Goal: Information Seeking & Learning: Learn about a topic

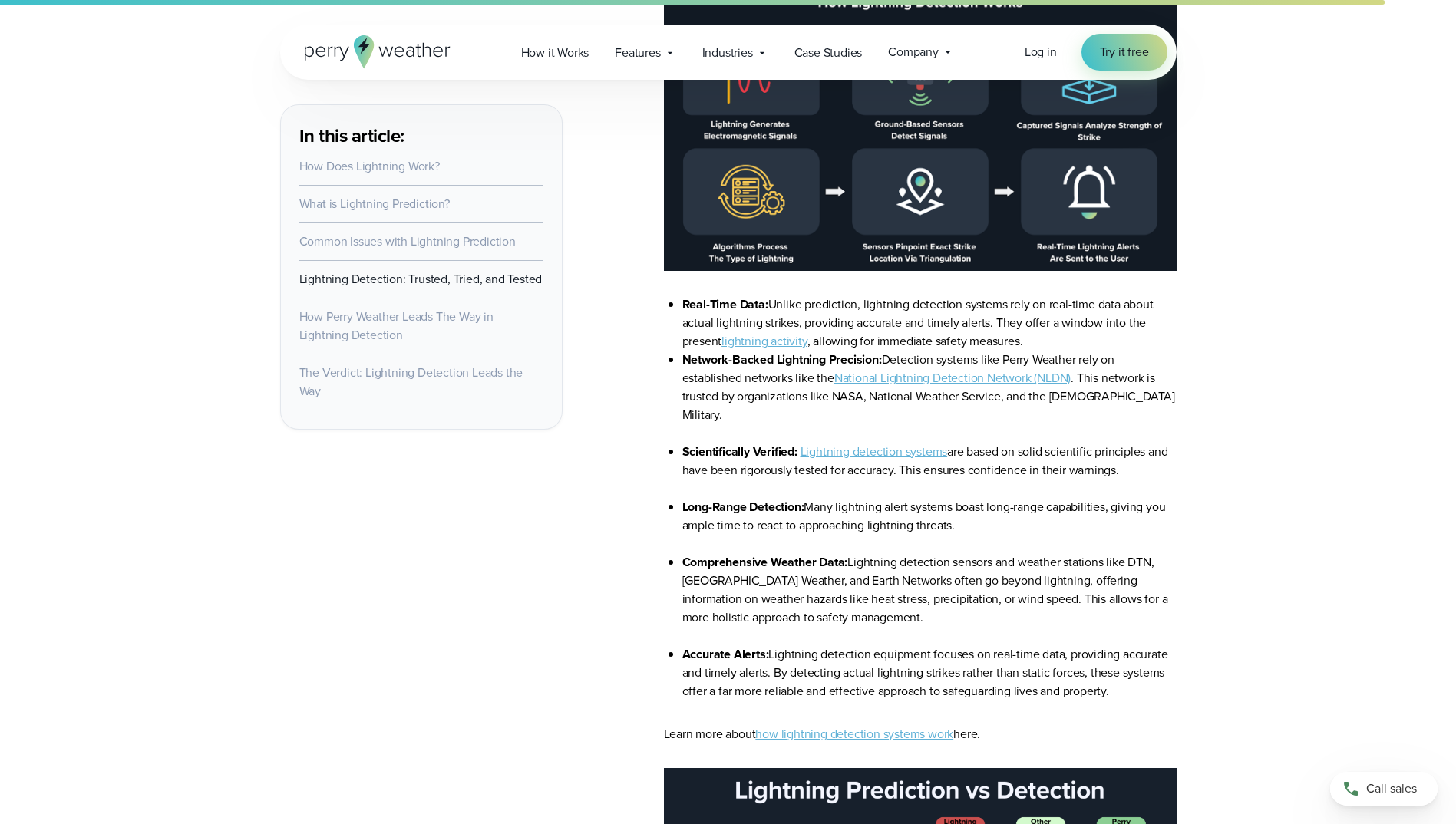
scroll to position [4452, 0]
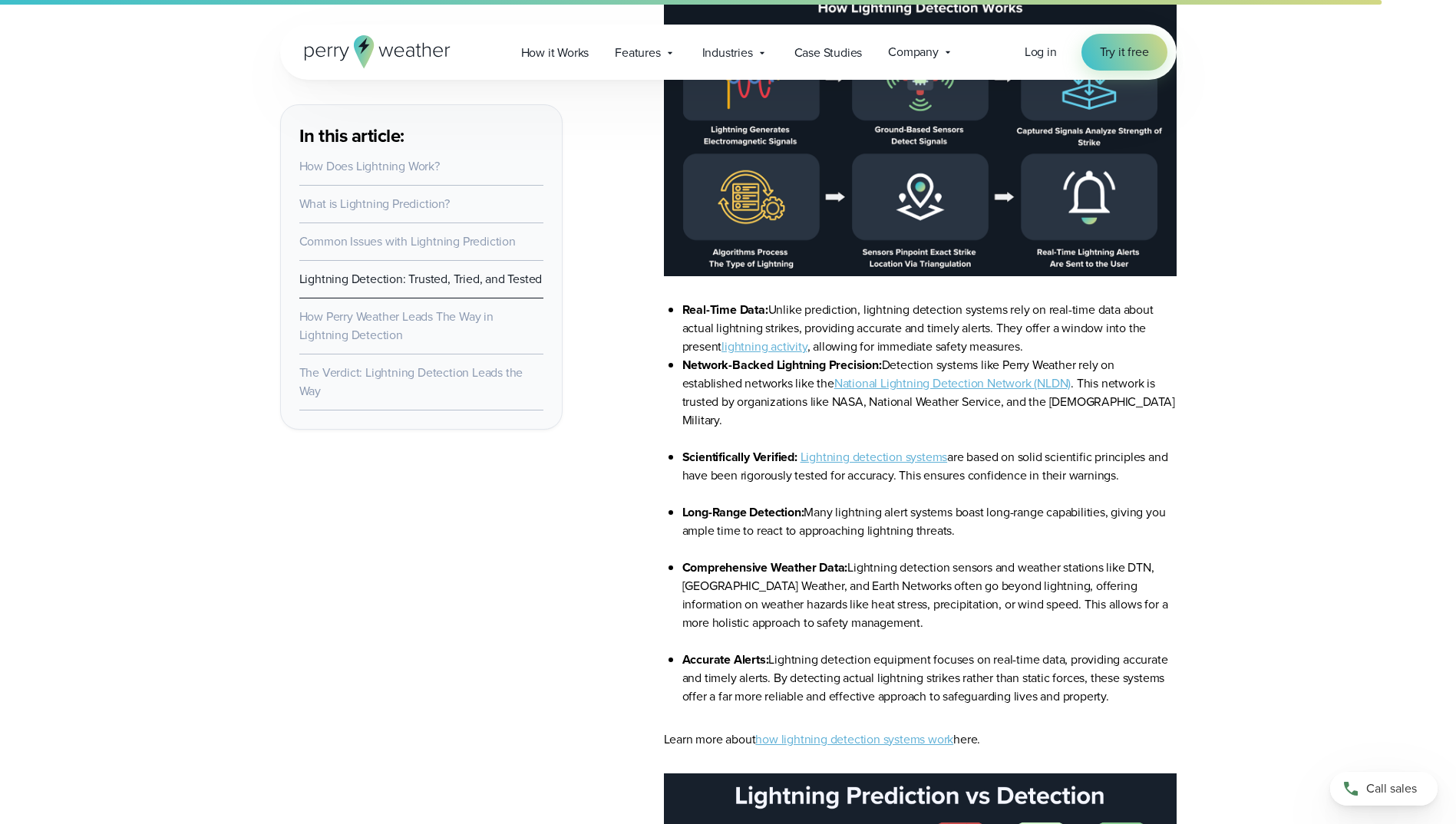
click at [897, 384] on link "National Lightning Detection Network (NLDN)" at bounding box center [952, 383] width 236 height 18
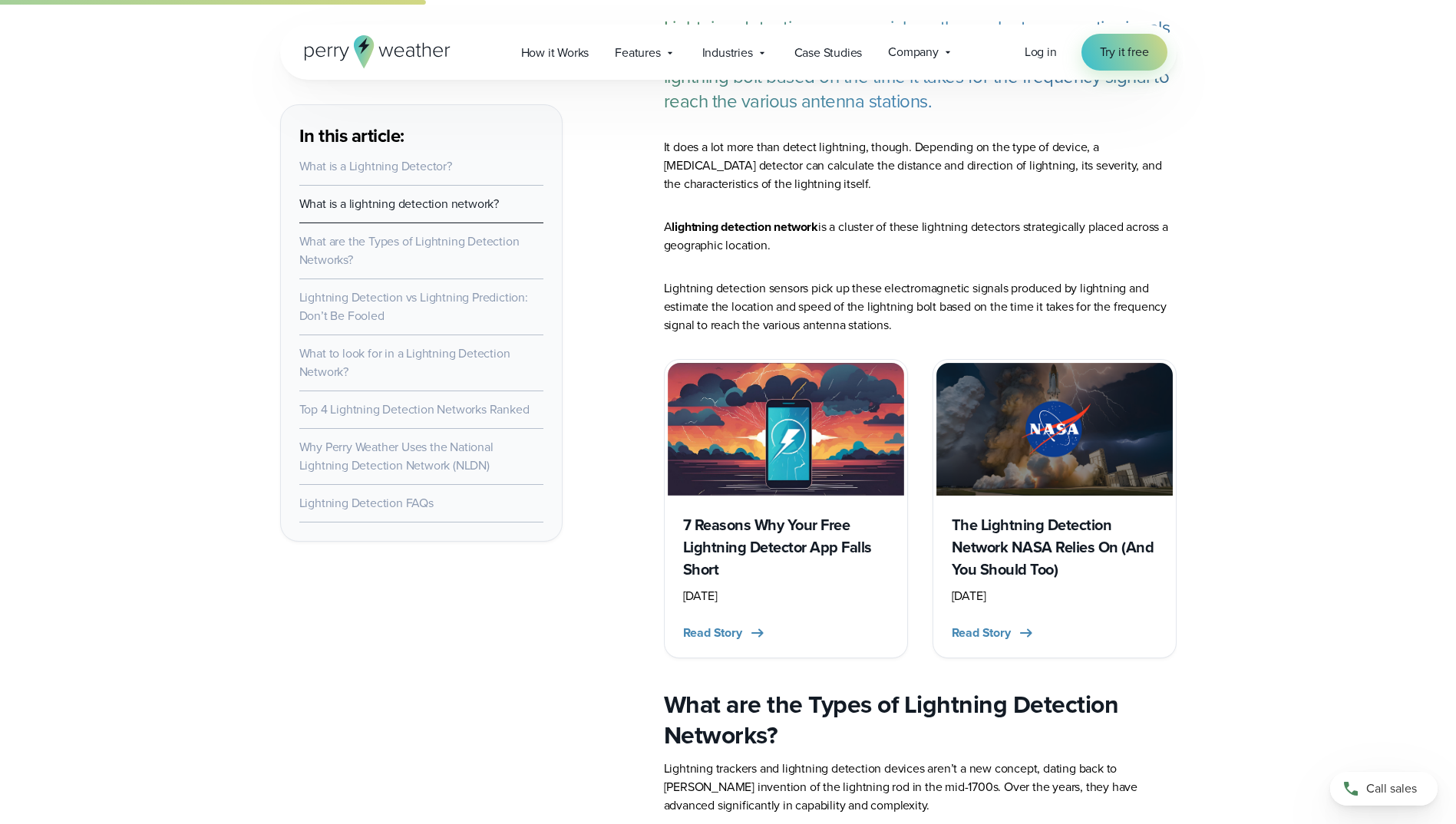
scroll to position [1843, 0]
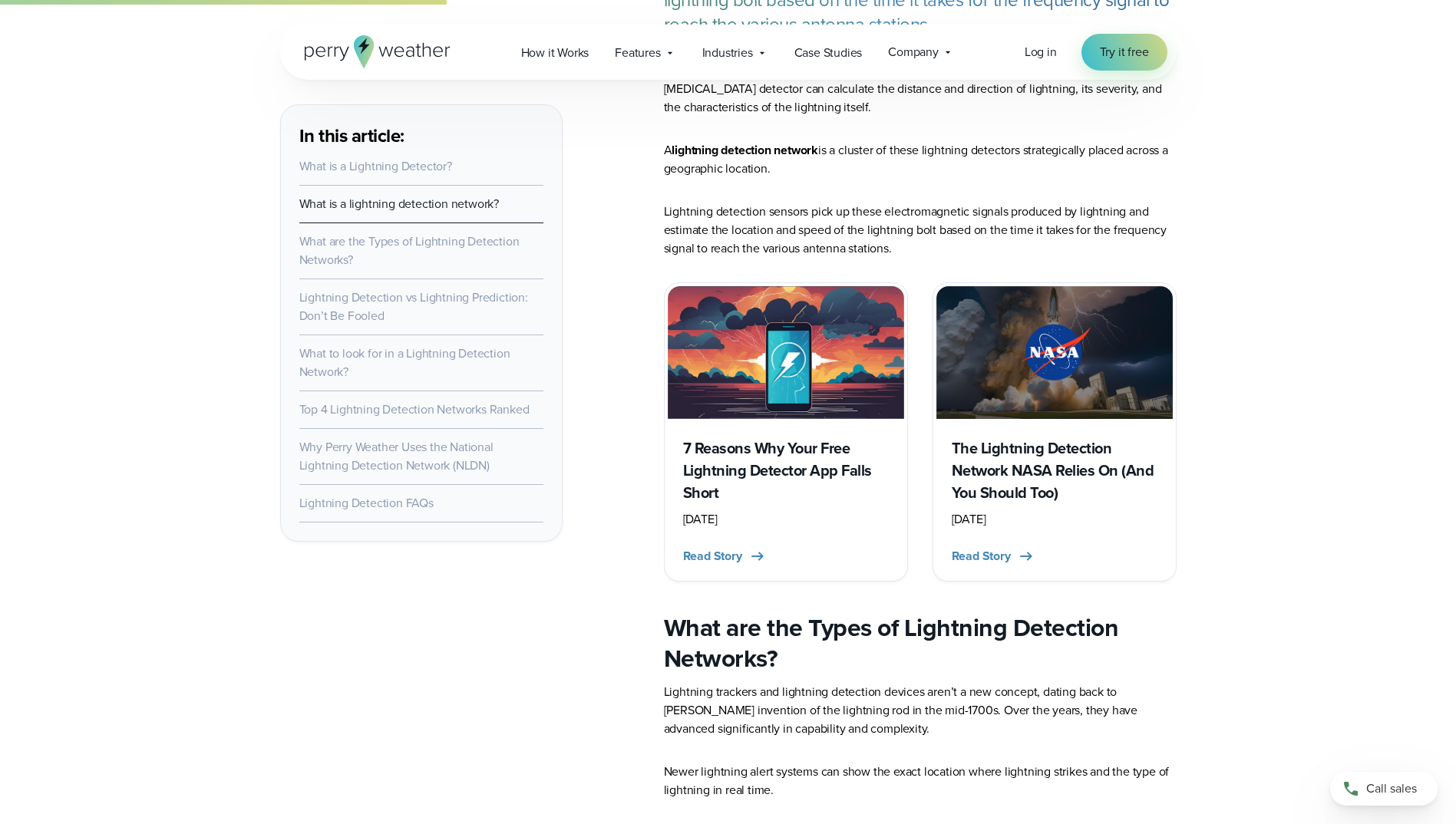
click at [704, 470] on h3 "7 Reasons Why Your Free Lightning Detector App Falls Short" at bounding box center [786, 471] width 206 height 67
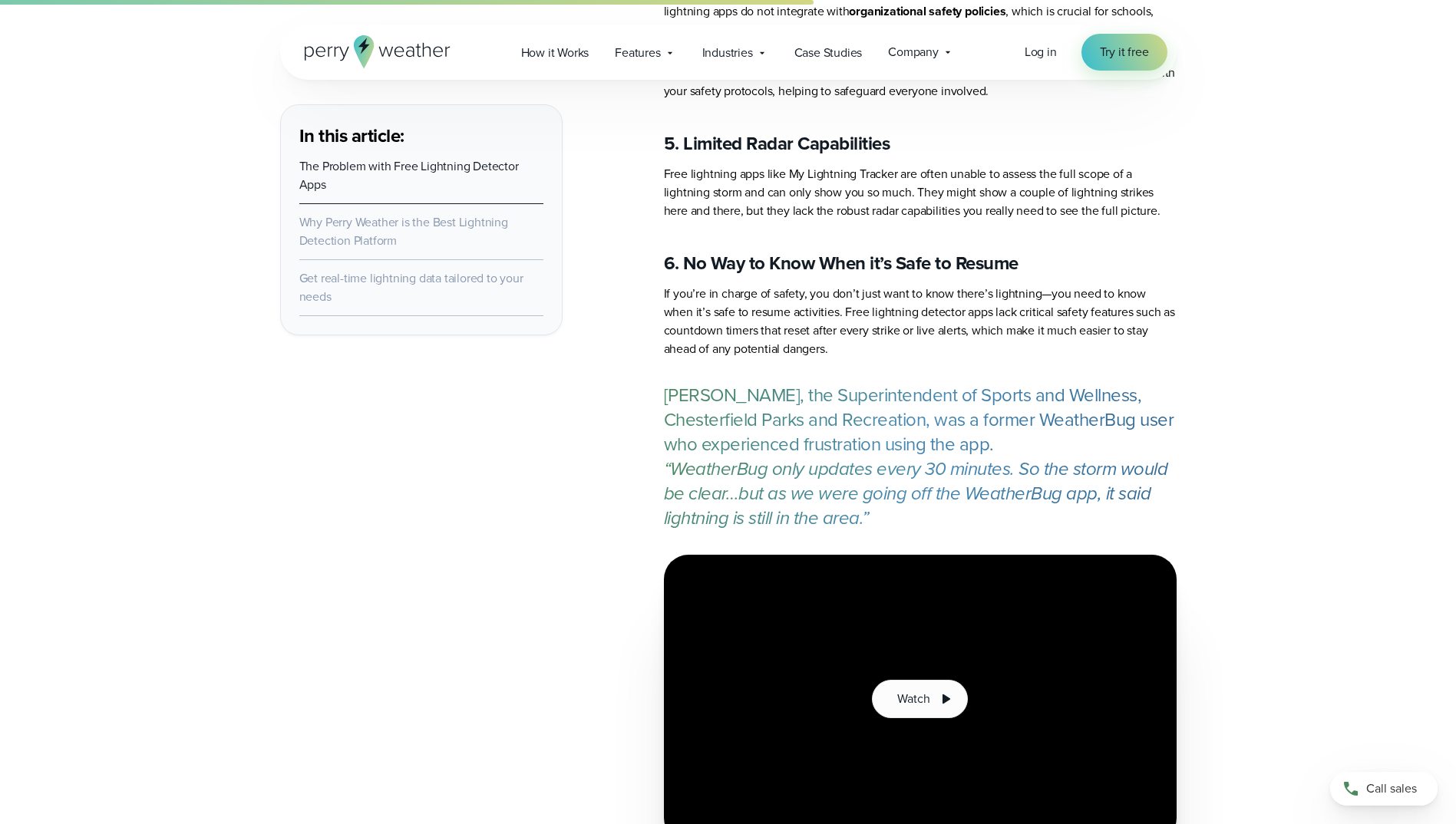
scroll to position [3224, 0]
